Goal: Communication & Community: Answer question/provide support

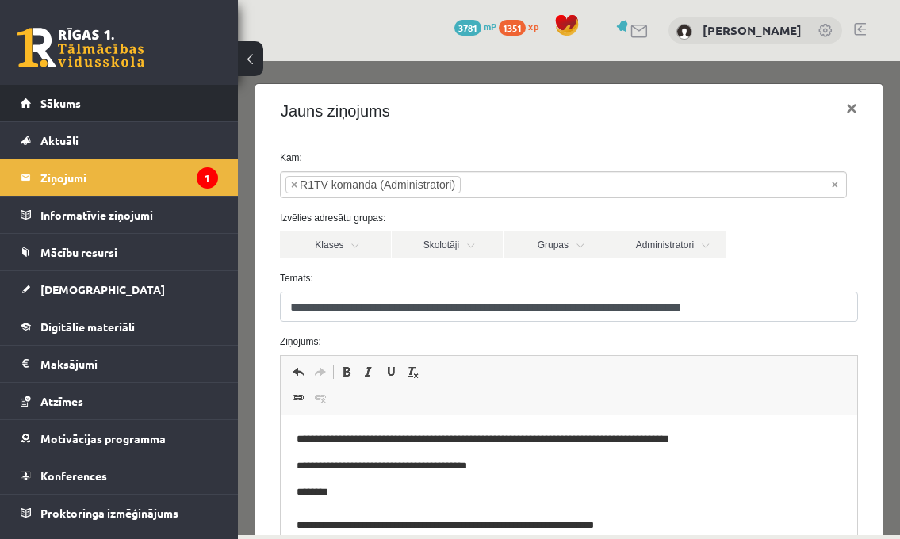
click at [102, 96] on link "Sākums" at bounding box center [120, 103] width 198 height 36
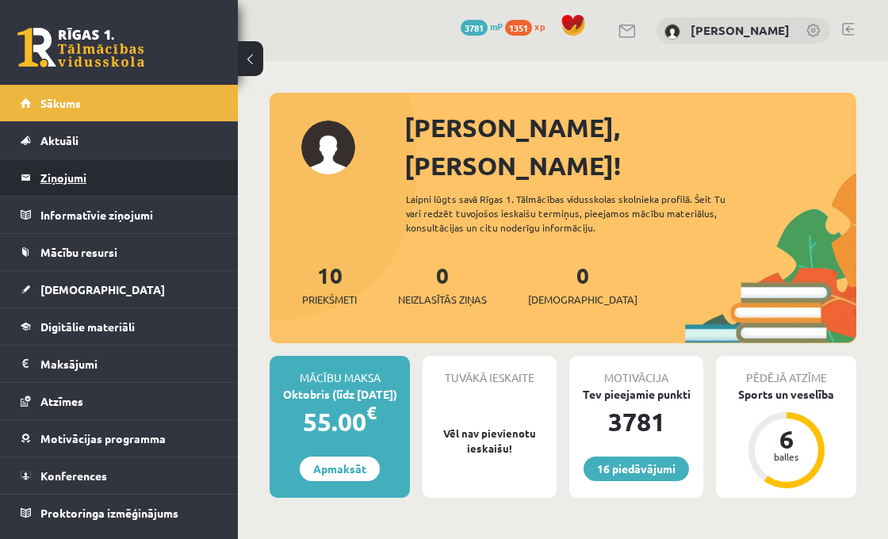
click at [140, 171] on legend "Ziņojumi 0" at bounding box center [129, 177] width 178 height 36
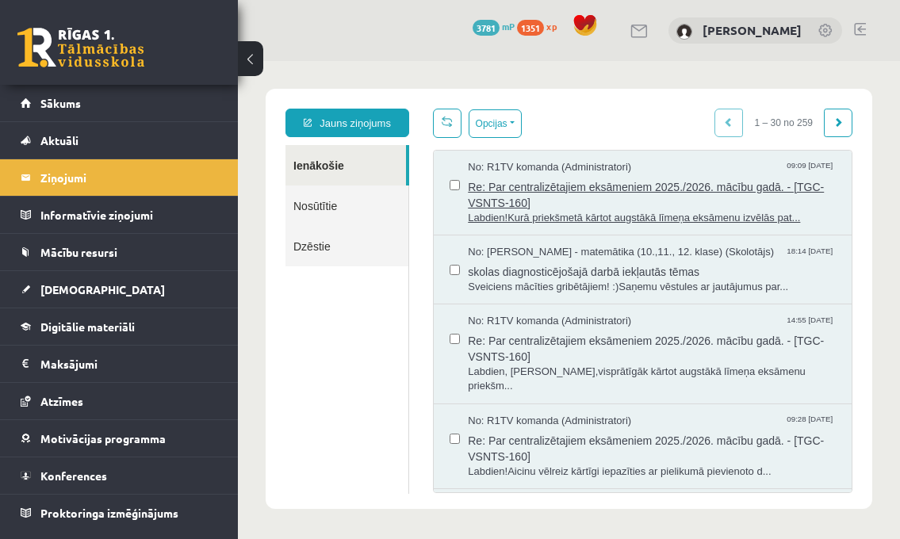
click at [621, 186] on span "Re: Par centralizētajiem eksāmeniem 2025./2026. mācību gadā. - [TGC-VSNTS-160]" at bounding box center [652, 193] width 368 height 36
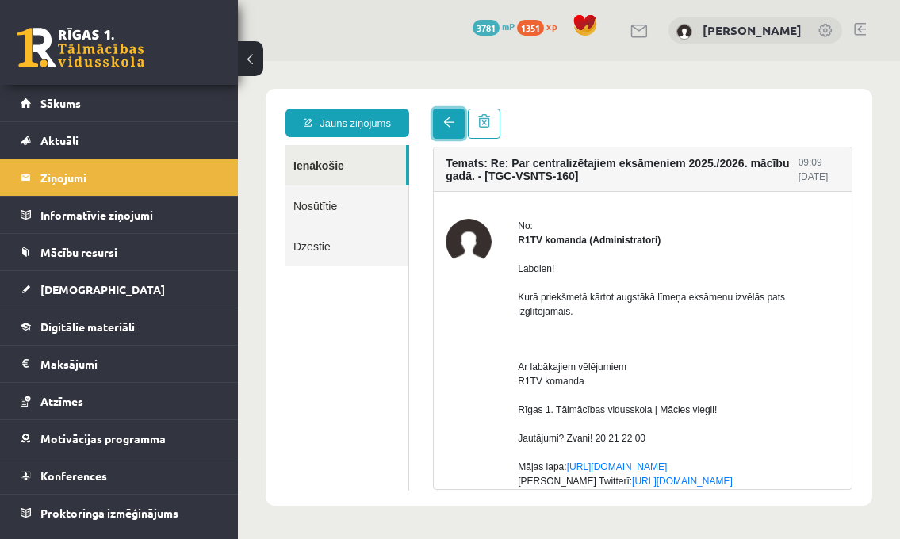
click at [462, 117] on link at bounding box center [449, 124] width 32 height 30
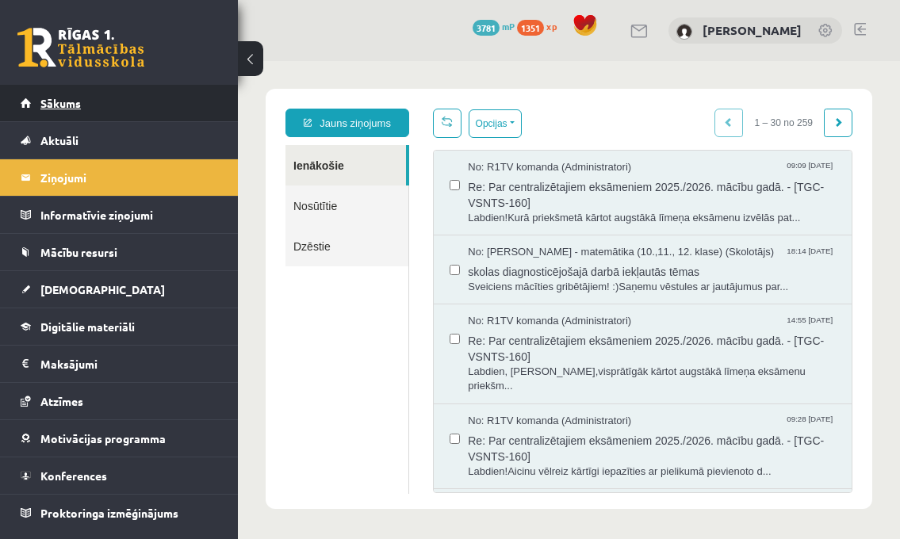
click at [149, 109] on link "Sākums" at bounding box center [120, 103] width 198 height 36
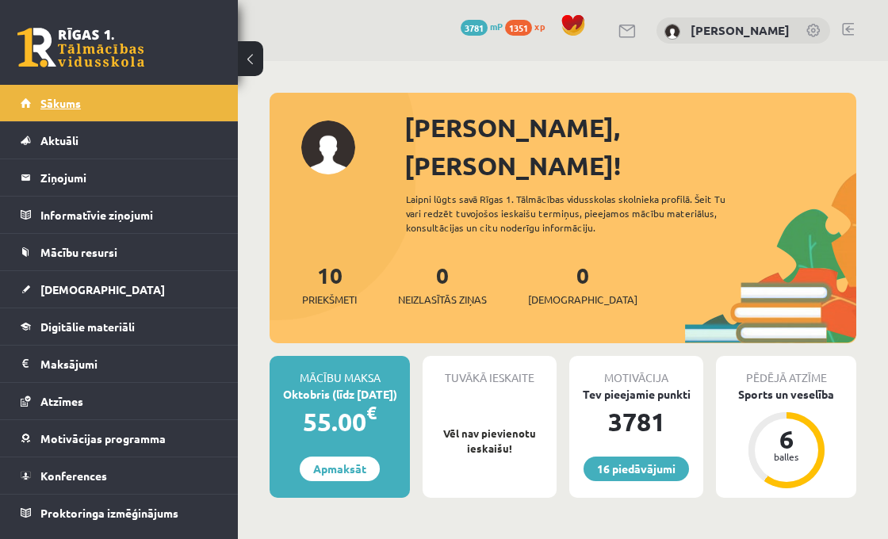
click at [91, 105] on link "Sākums" at bounding box center [120, 103] width 198 height 36
